Goal: Transaction & Acquisition: Book appointment/travel/reservation

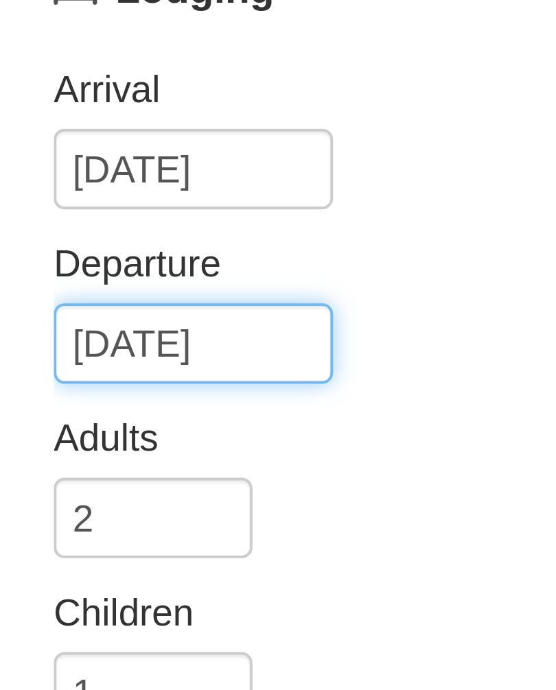
click at [72, 196] on input "[DATE]" at bounding box center [49, 206] width 71 height 21
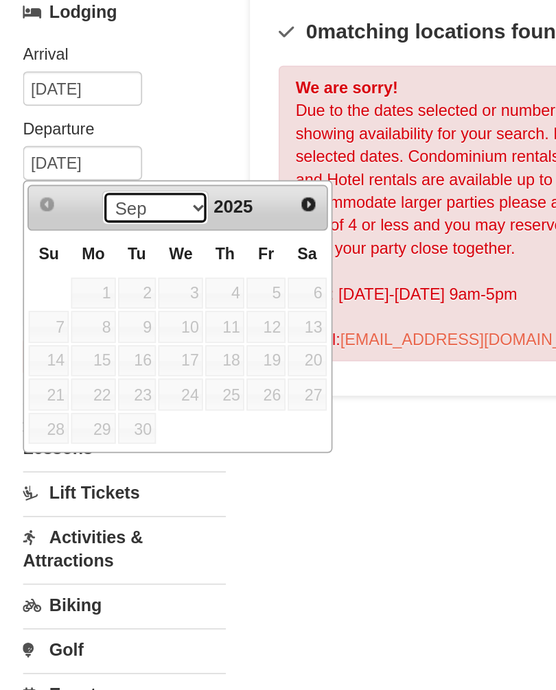
click at [114, 223] on select "Sep Oct Nov Dec" at bounding box center [93, 233] width 64 height 21
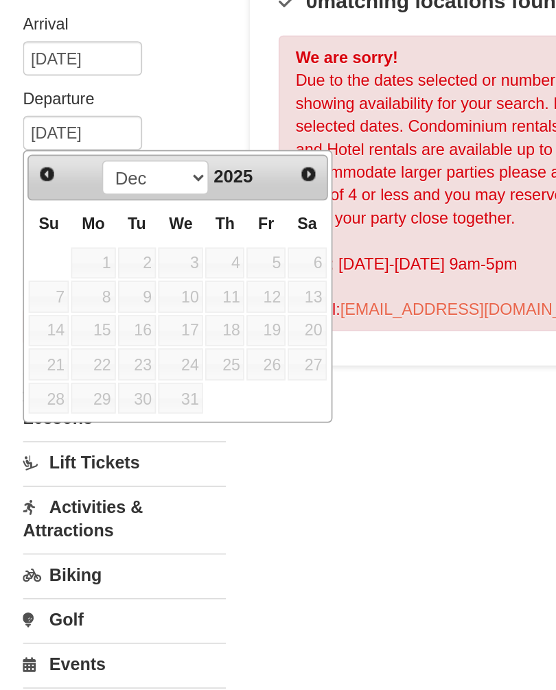
click at [189, 226] on span "Next" at bounding box center [184, 231] width 11 height 11
click at [181, 226] on span "Next" at bounding box center [184, 231] width 11 height 11
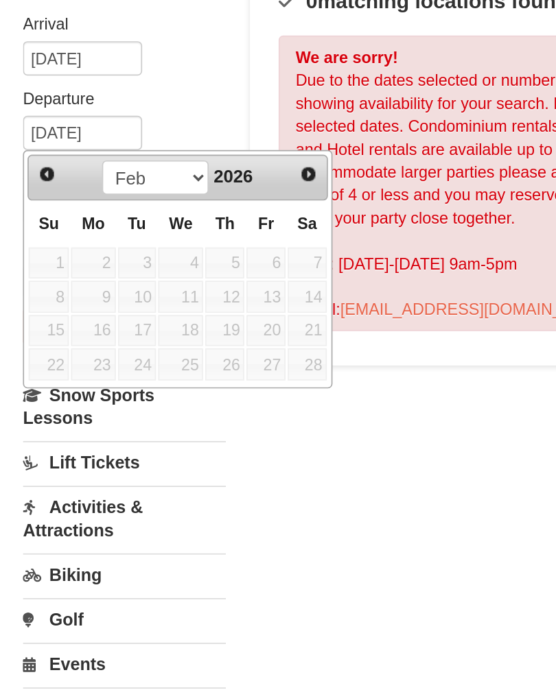
click at [184, 226] on span "Next" at bounding box center [184, 231] width 11 height 11
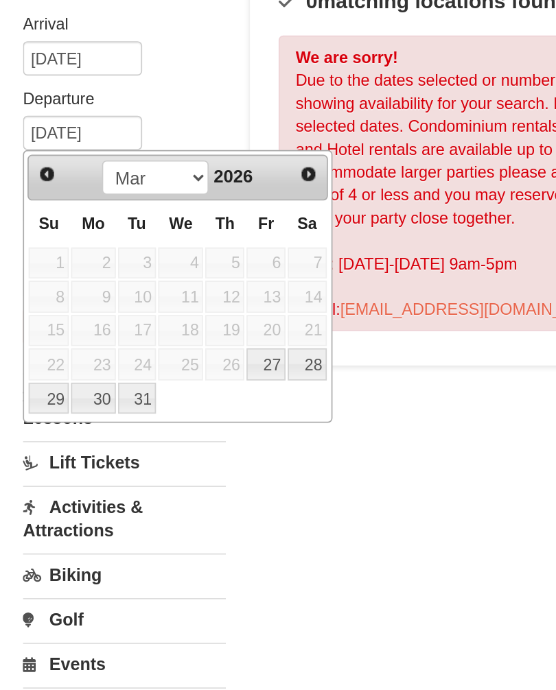
click at [57, 356] on link "30" at bounding box center [56, 365] width 26 height 19
type input "[DATE]"
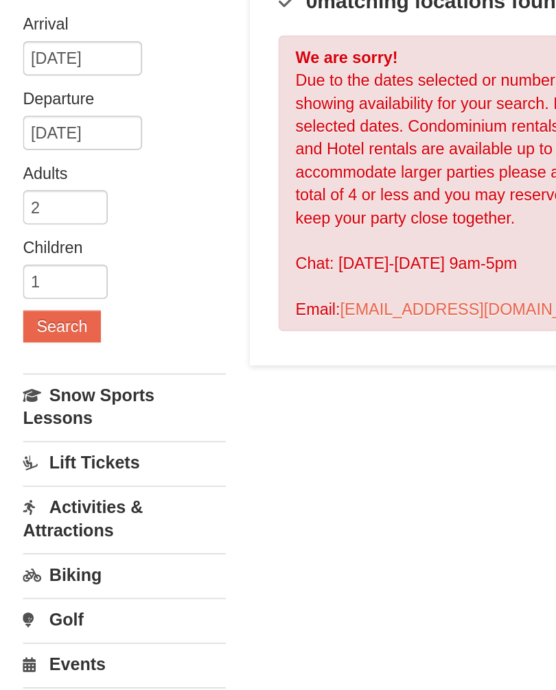
click at [45, 313] on button "Search" at bounding box center [37, 322] width 47 height 19
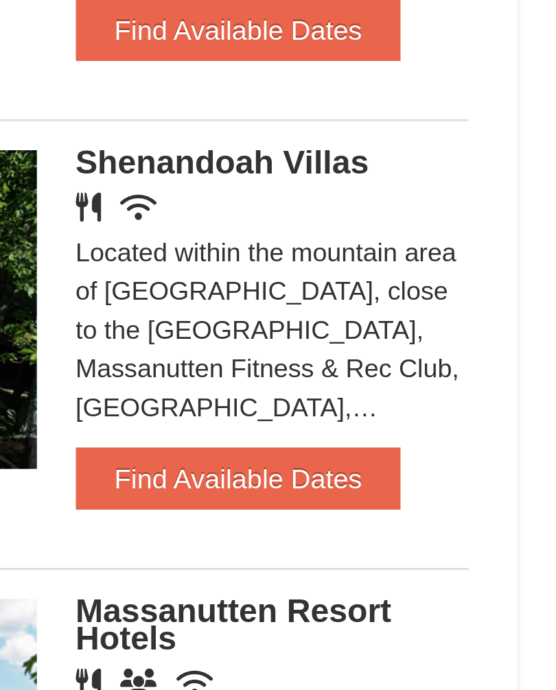
scroll to position [729, 0]
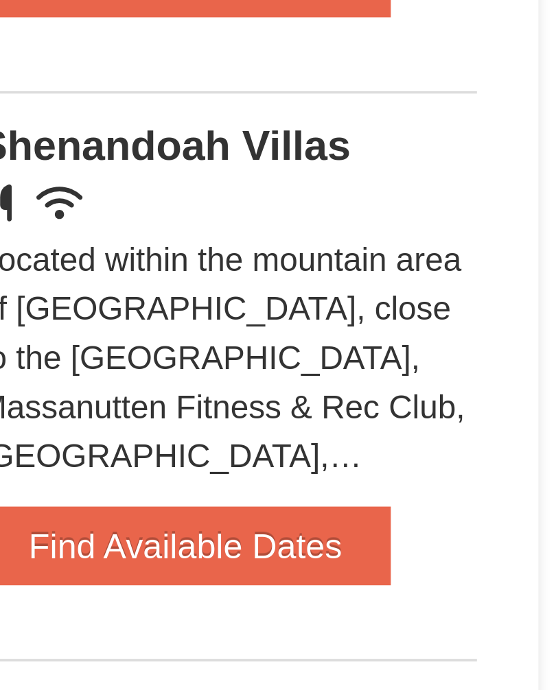
click at [386, 505] on div "Located within the mountain area of Massanutten, close to the Mountain Greens G…" at bounding box center [455, 539] width 139 height 69
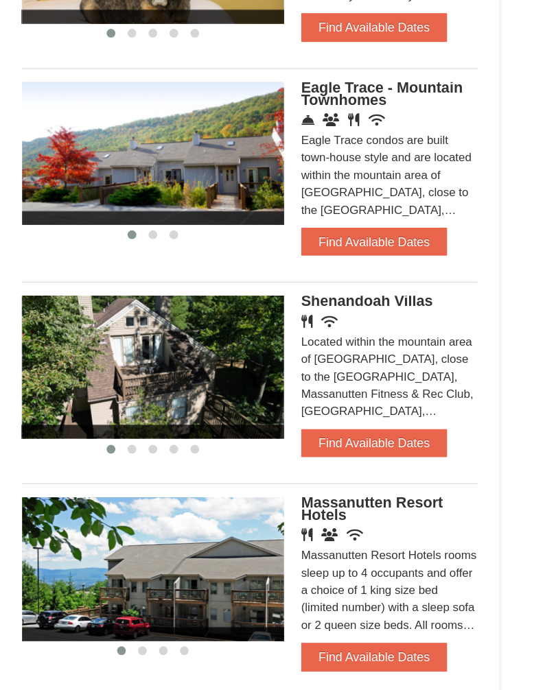
scroll to position [884, 0]
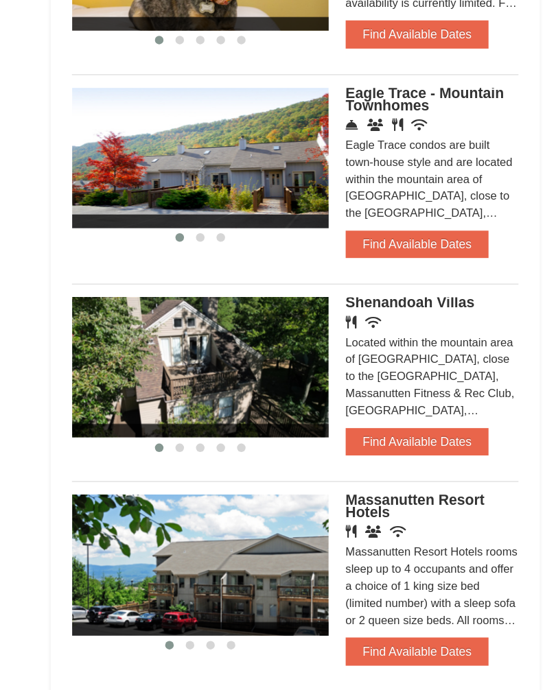
click at [386, 319] on span "Shenandoah Villas" at bounding box center [438, 325] width 104 height 13
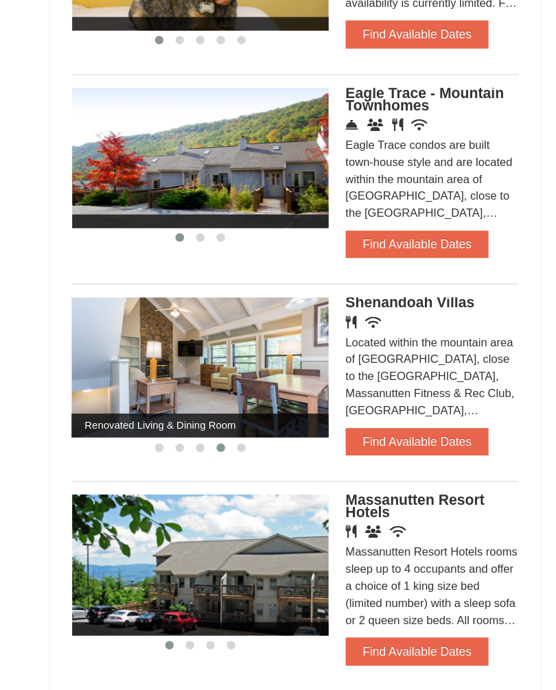
click at [386, 319] on span "Shenandoah Villas" at bounding box center [438, 325] width 104 height 13
click at [386, 426] on button "Find Available Dates" at bounding box center [443, 437] width 115 height 22
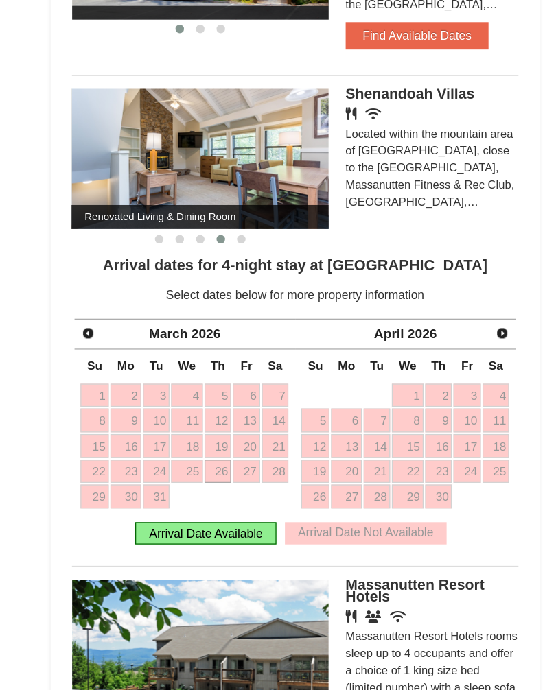
scroll to position [1052, 0]
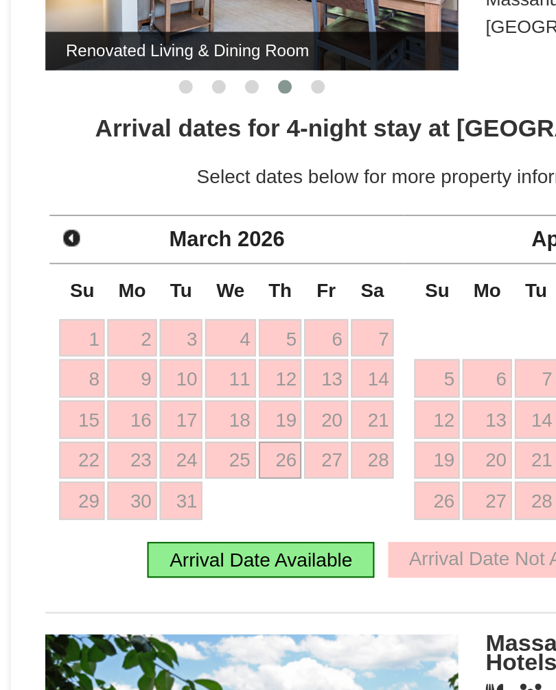
click at [170, 340] on link "Prev" at bounding box center [179, 349] width 19 height 19
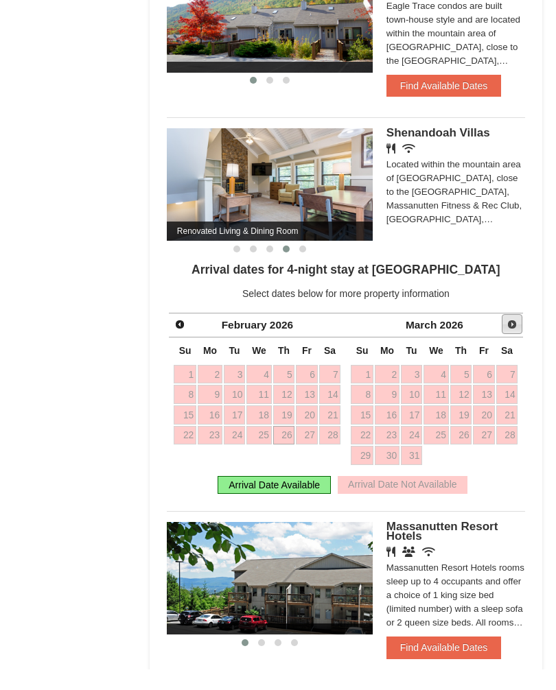
scroll to position [1077, 0]
click at [519, 314] on link "Next" at bounding box center [511, 324] width 21 height 21
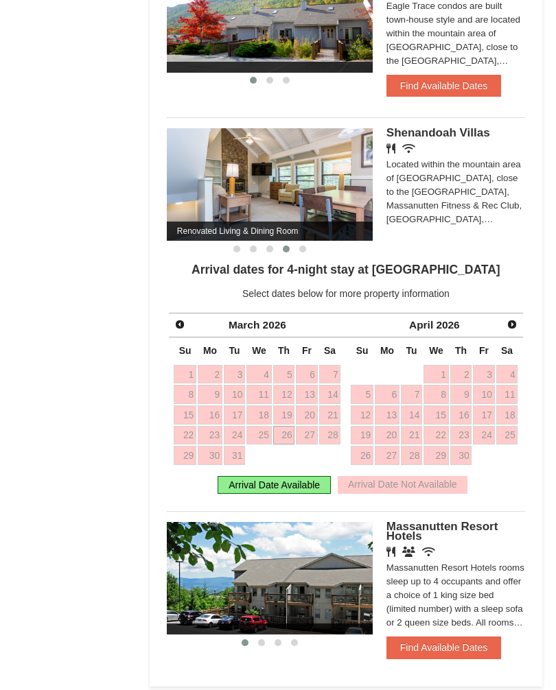
click at [508, 320] on span "Next" at bounding box center [511, 324] width 11 height 11
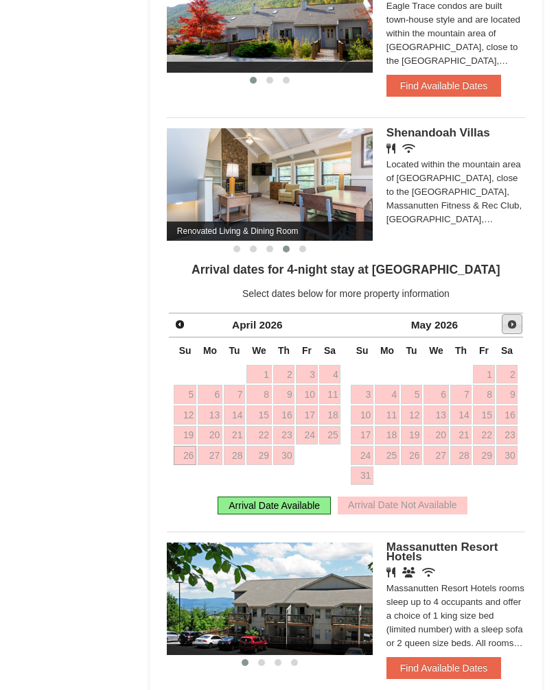
click at [503, 316] on link "Next" at bounding box center [511, 324] width 21 height 21
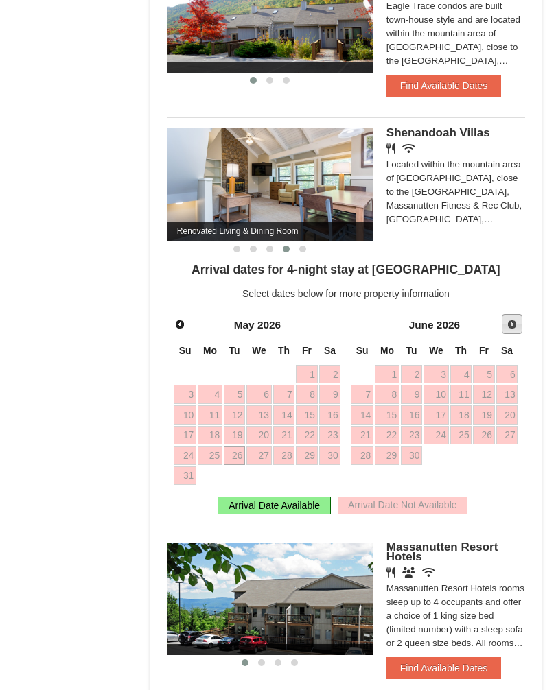
click at [505, 317] on link "Next" at bounding box center [511, 324] width 21 height 21
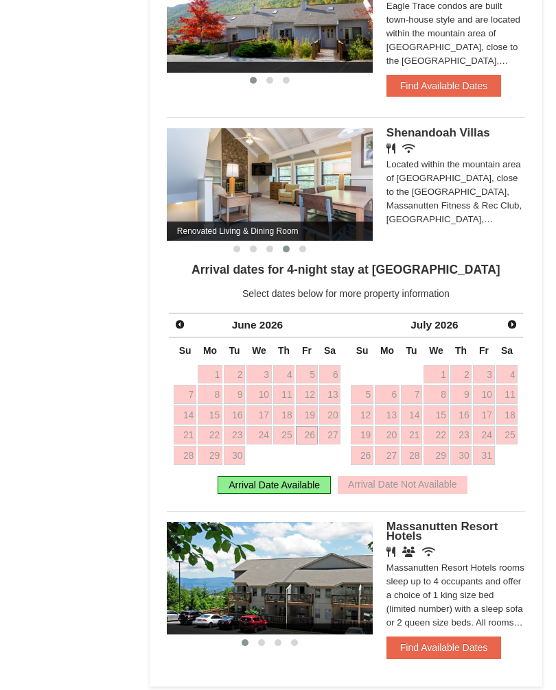
click at [507, 319] on span "Next" at bounding box center [511, 324] width 11 height 11
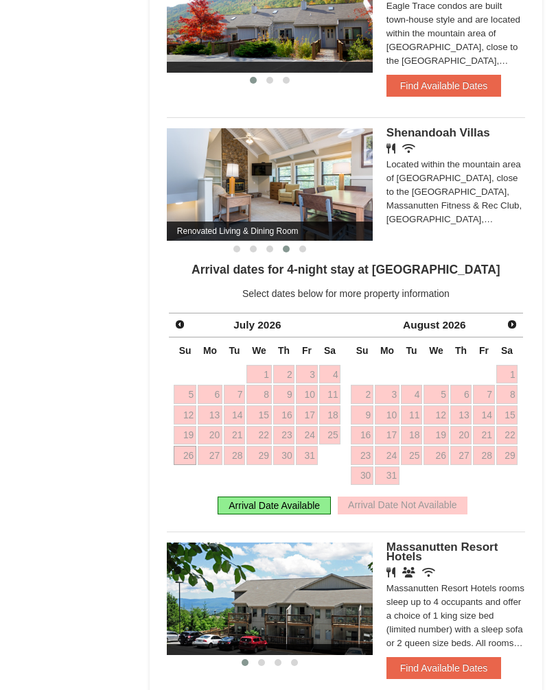
click at [178, 319] on span "Prev" at bounding box center [179, 324] width 11 height 11
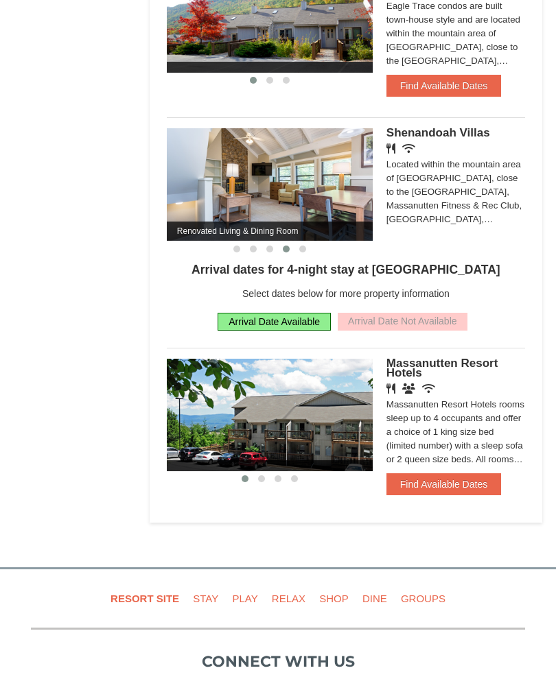
click at [177, 313] on div "Arrival Date Available Arrival Date Not Available" at bounding box center [346, 322] width 358 height 32
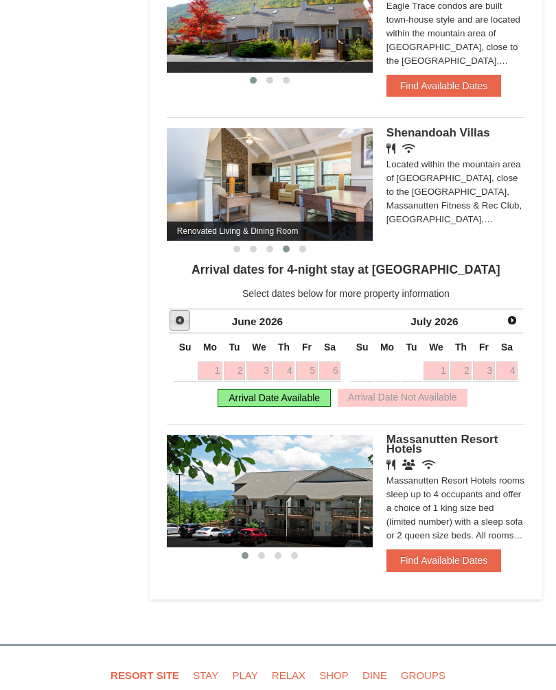
click at [177, 315] on span "Prev" at bounding box center [179, 320] width 11 height 11
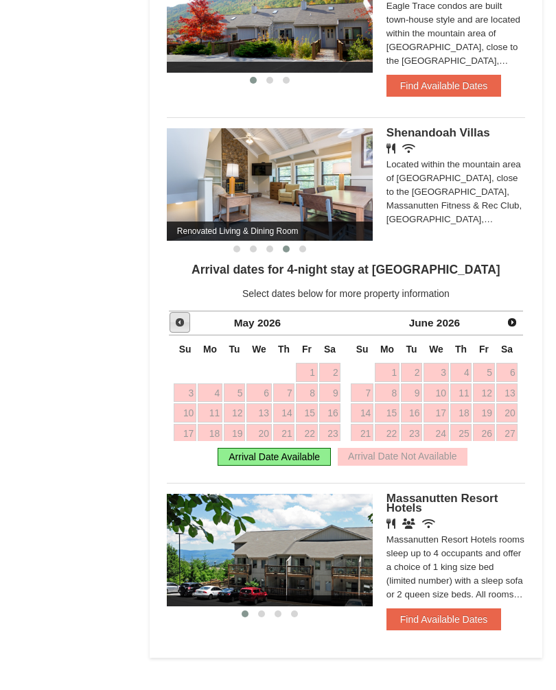
click at [177, 317] on span "Prev" at bounding box center [179, 322] width 11 height 11
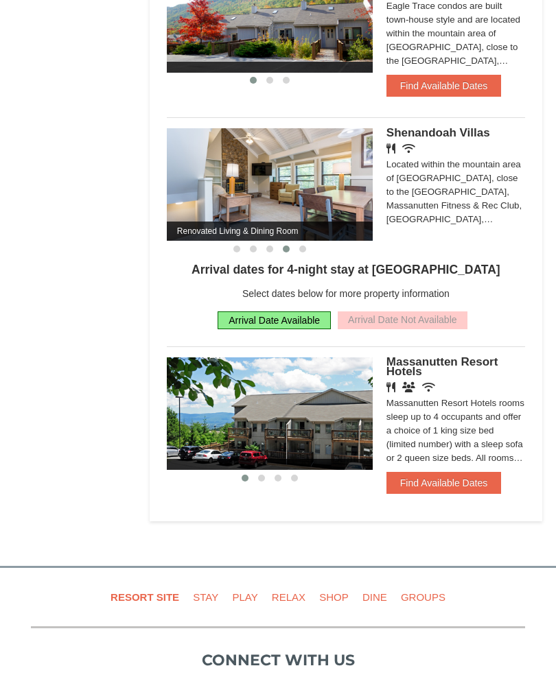
click at [177, 315] on div "Arrival Date Available Arrival Date Not Available" at bounding box center [346, 321] width 358 height 32
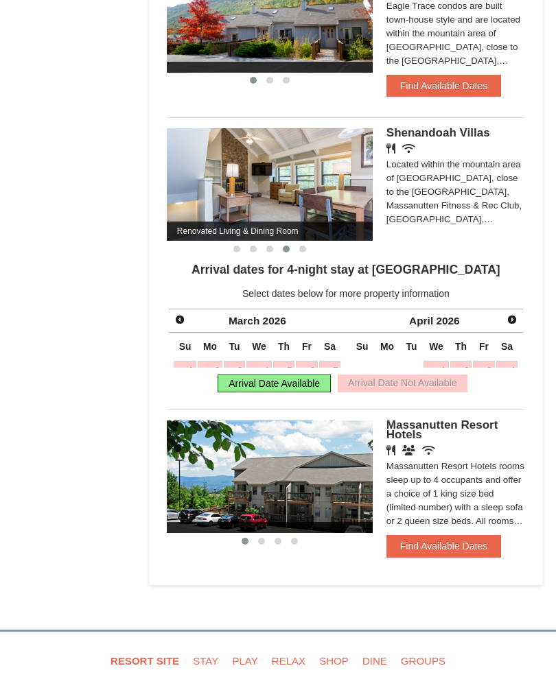
click at [178, 316] on span "Prev" at bounding box center [179, 319] width 11 height 11
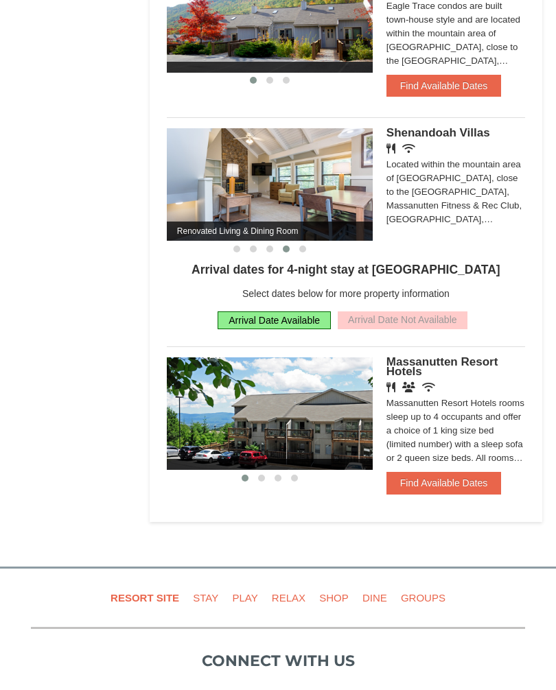
click at [178, 316] on span "Prev" at bounding box center [179, 317] width 11 height 11
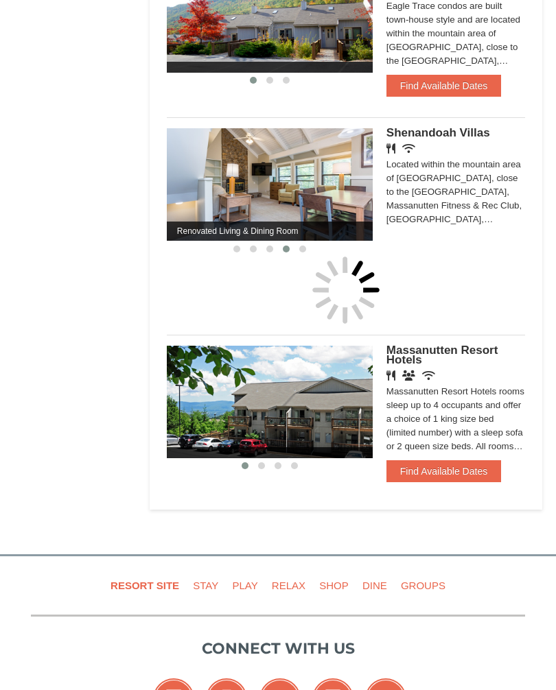
click at [180, 316] on div at bounding box center [346, 290] width 358 height 69
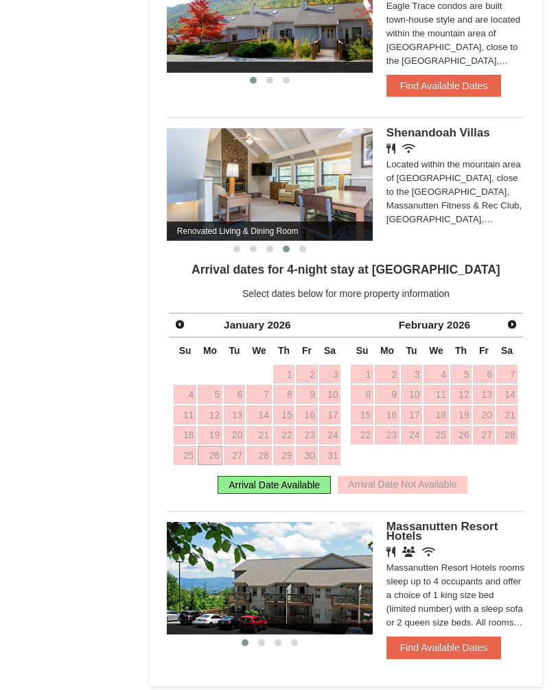
click at [171, 318] on link "Prev" at bounding box center [179, 324] width 19 height 19
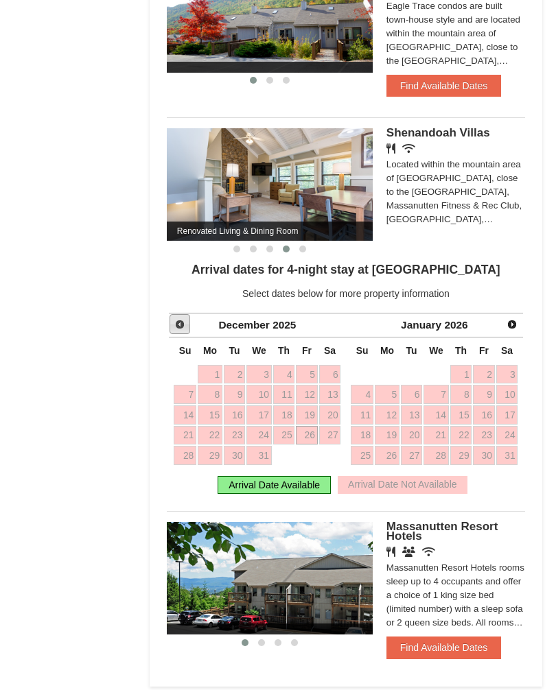
click at [174, 319] on span "Prev" at bounding box center [179, 324] width 11 height 11
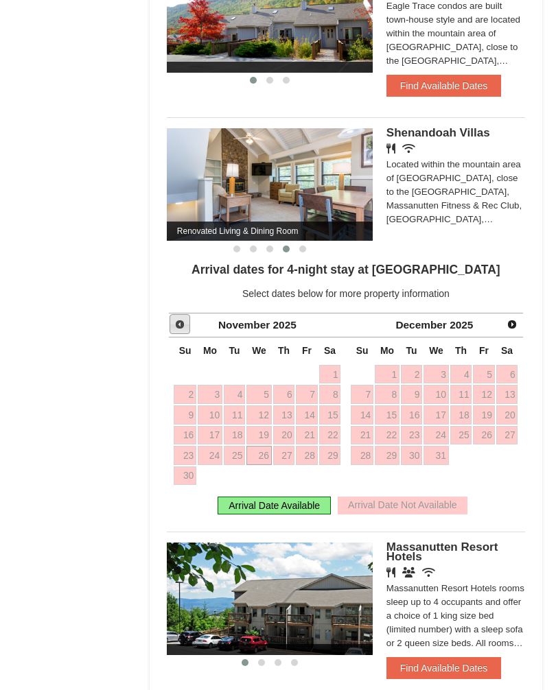
click at [181, 319] on span "Prev" at bounding box center [179, 324] width 11 height 11
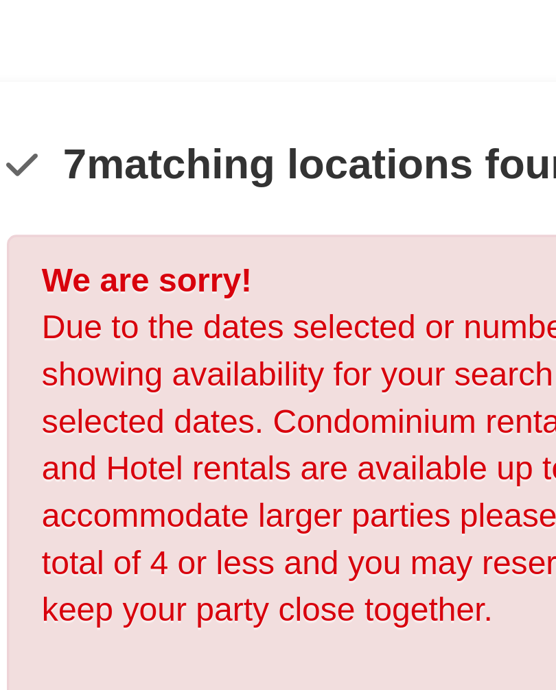
scroll to position [0, 0]
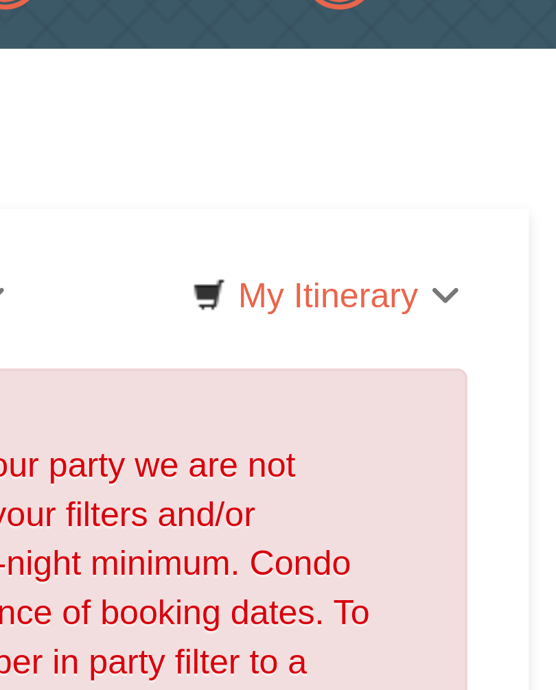
click at [439, 117] on link "My Itinerary" at bounding box center [485, 127] width 93 height 21
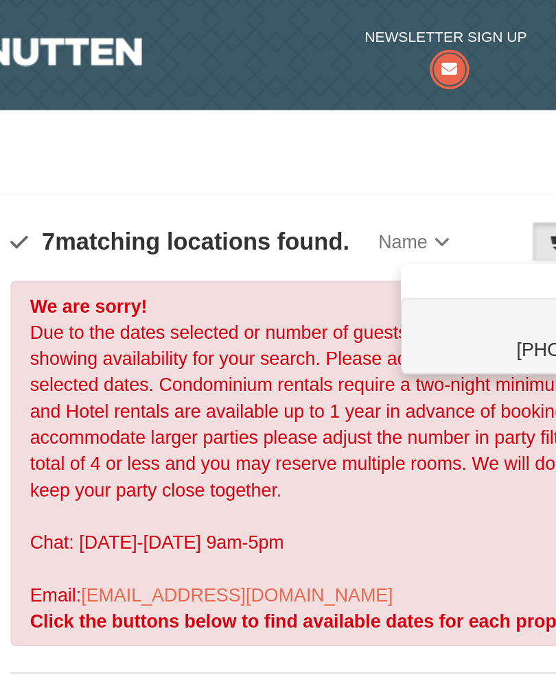
click at [283, 130] on div at bounding box center [278, 345] width 556 height 690
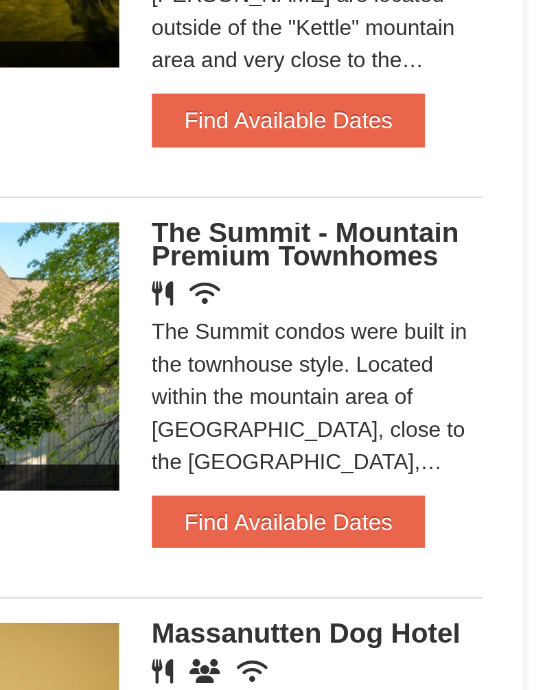
scroll to position [616, 0]
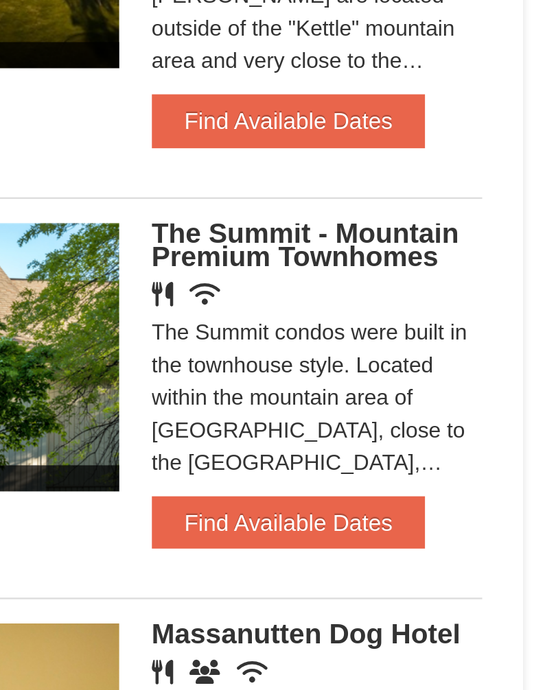
click at [386, 214] on button "Find Available Dates" at bounding box center [443, 220] width 115 height 22
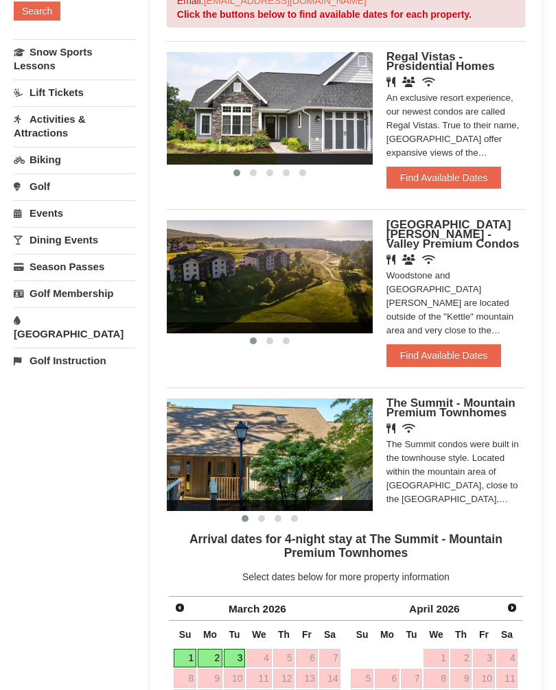
scroll to position [309, 0]
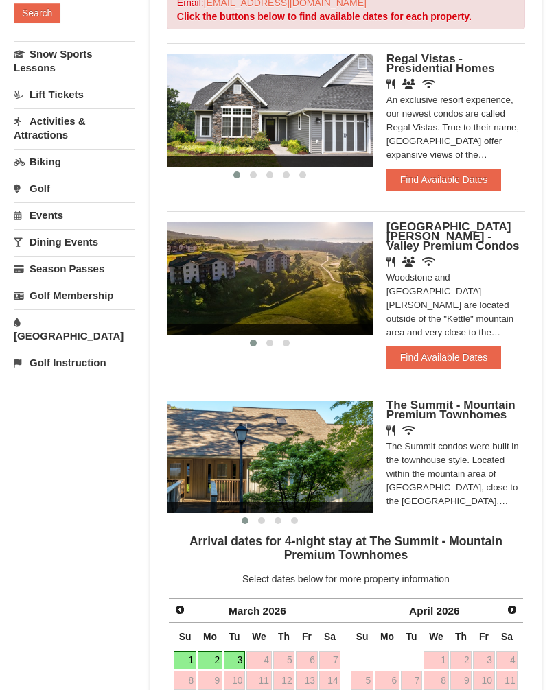
click at [479, 352] on button "Find Available Dates" at bounding box center [443, 357] width 115 height 22
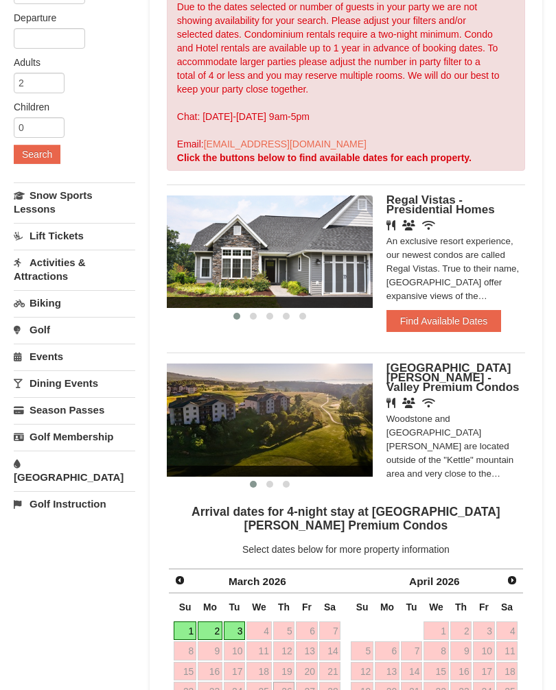
scroll to position [165, 0]
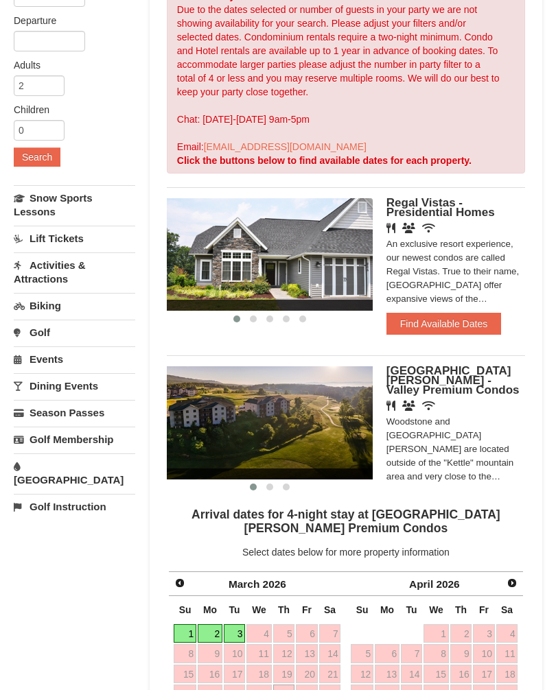
click at [456, 319] on button "Find Available Dates" at bounding box center [443, 324] width 115 height 22
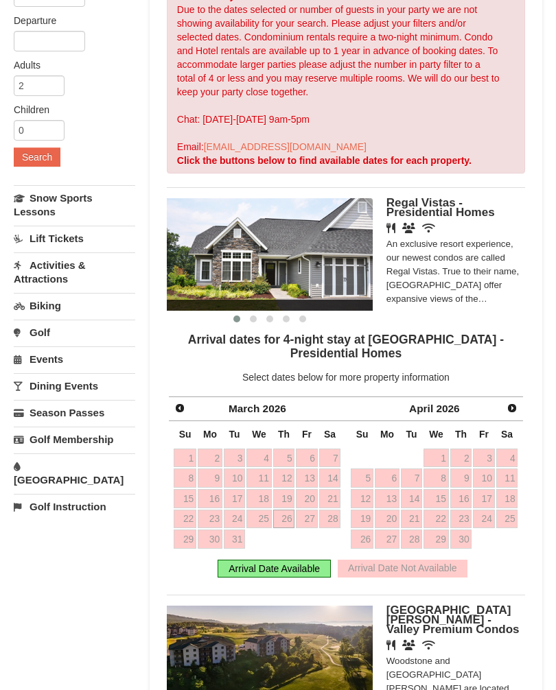
click at [184, 407] on span "Prev" at bounding box center [179, 408] width 11 height 11
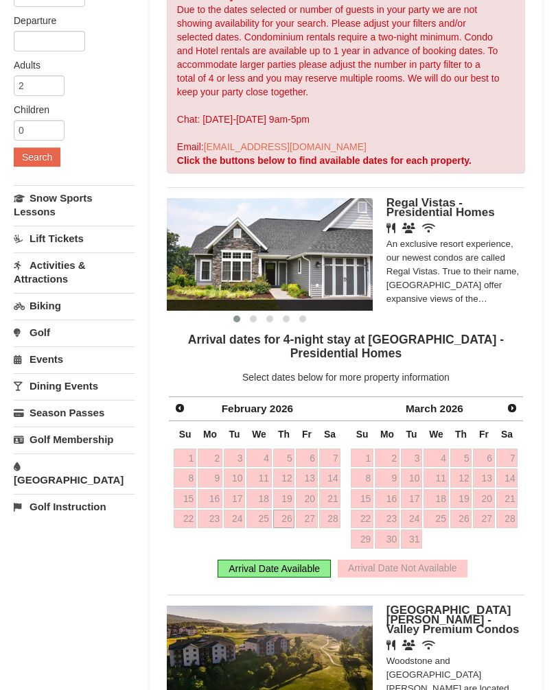
click at [178, 407] on span "Prev" at bounding box center [179, 408] width 11 height 11
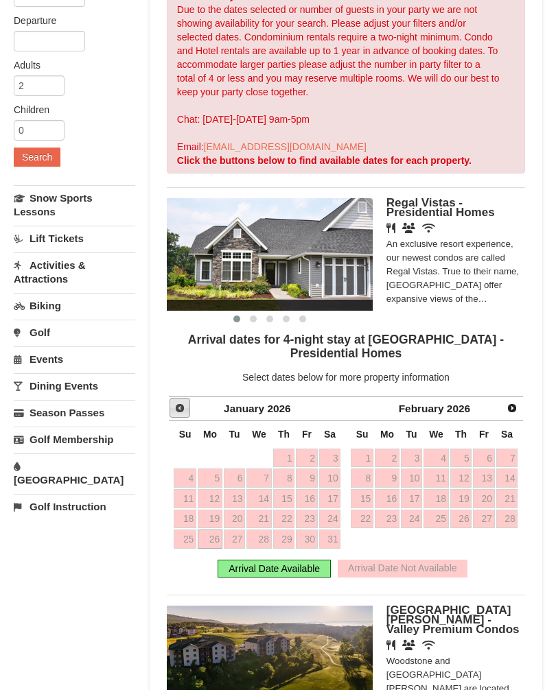
click at [176, 411] on span "Prev" at bounding box center [179, 408] width 11 height 11
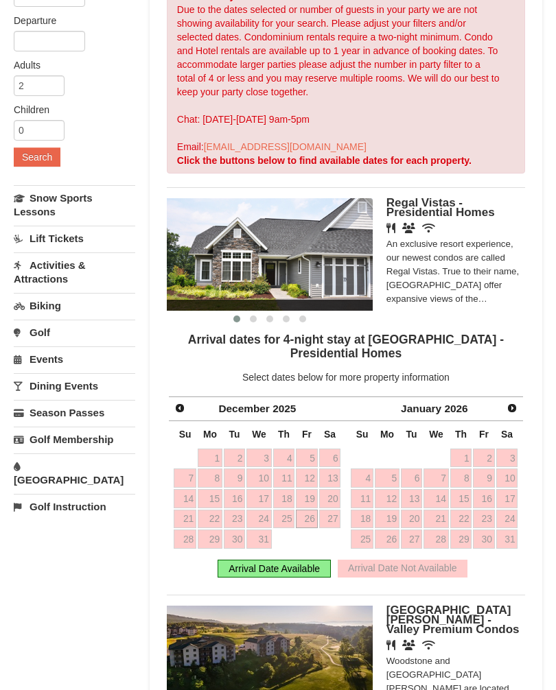
click at [177, 407] on span "Prev" at bounding box center [179, 408] width 11 height 11
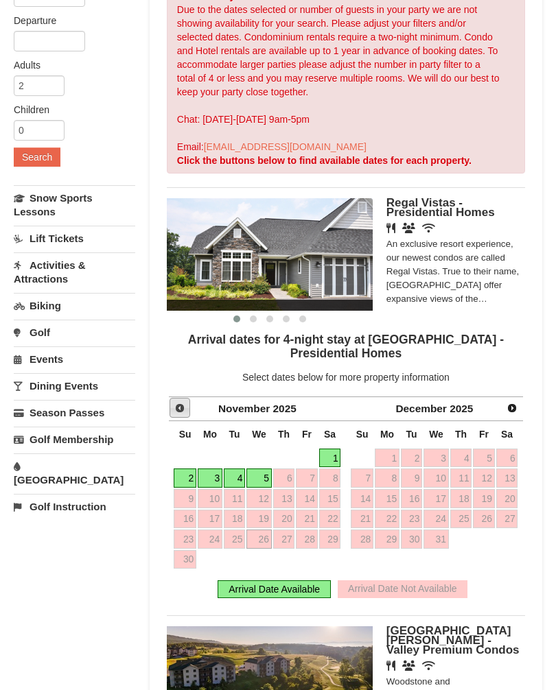
click at [183, 412] on span "Prev" at bounding box center [179, 408] width 11 height 11
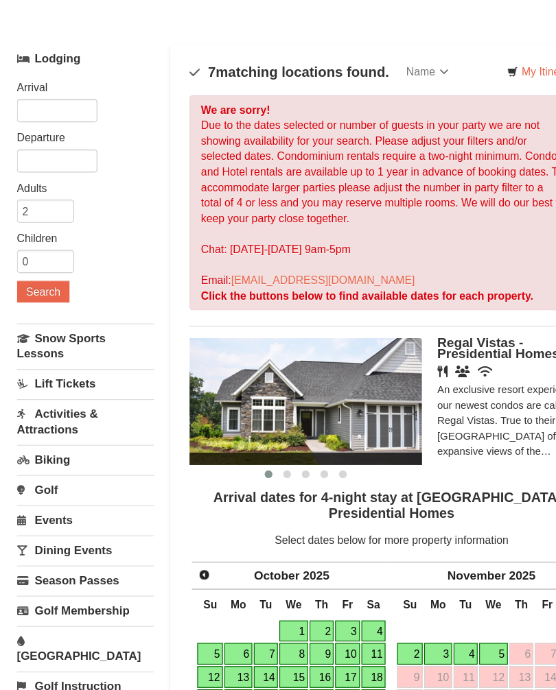
scroll to position [0, 0]
